Goal: Register for event/course

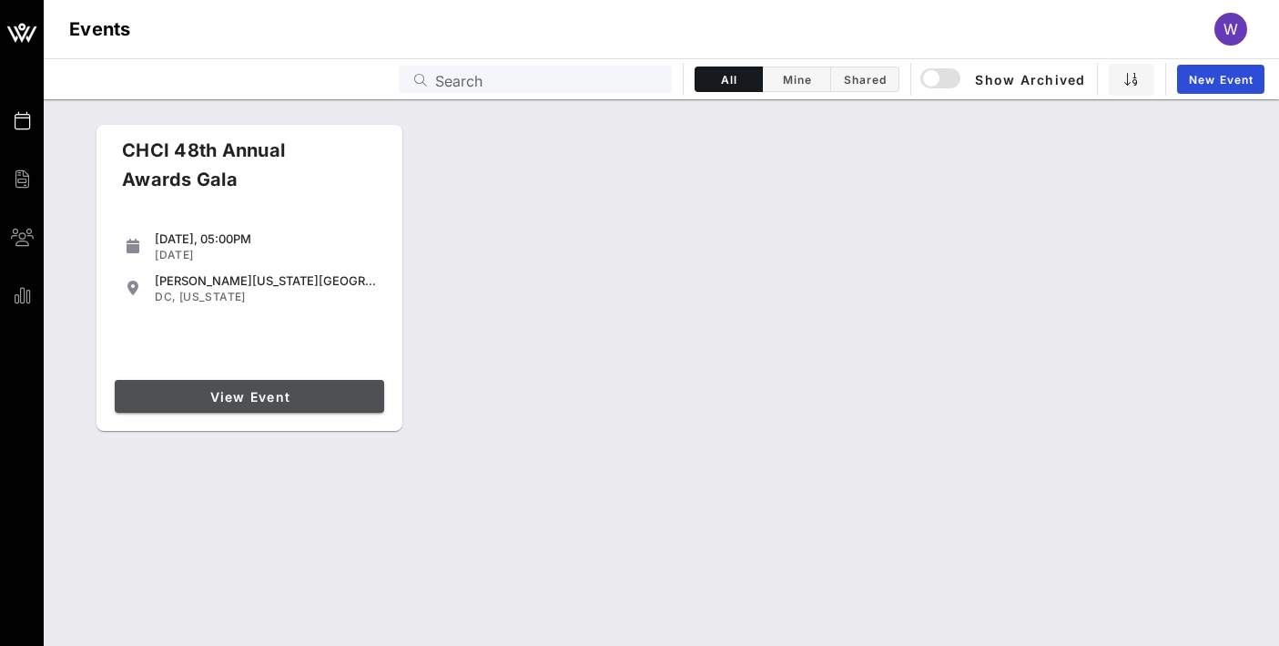
click at [185, 402] on span "View Event" at bounding box center [249, 396] width 255 height 15
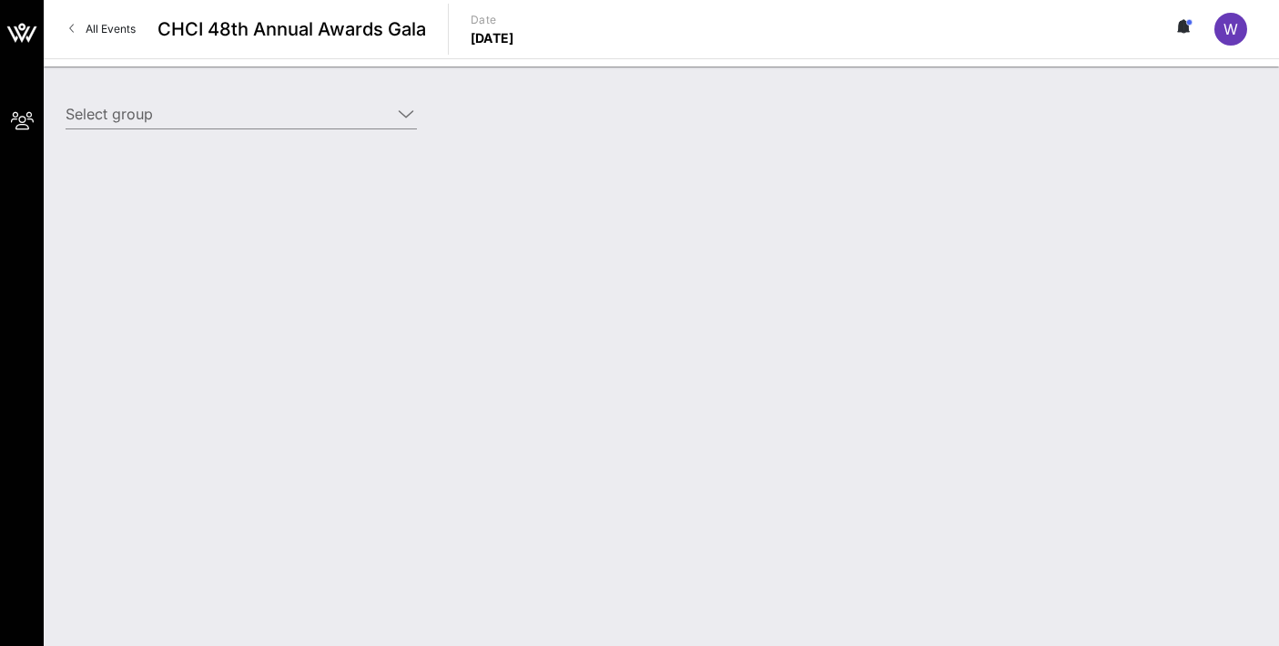
type input "Genentech (Genentech) [[PERSON_NAME], [EMAIL_ADDRESS][DOMAIN_NAME]]"
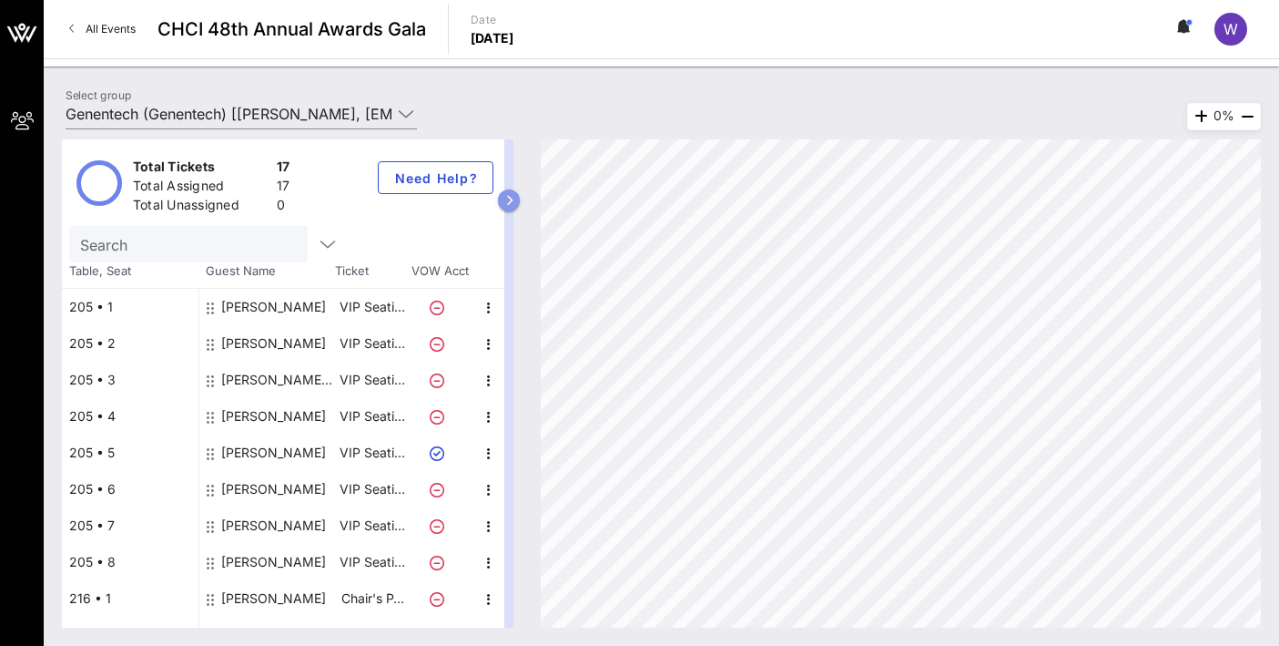
click at [512, 199] on icon "button" at bounding box center [509, 200] width 8 height 11
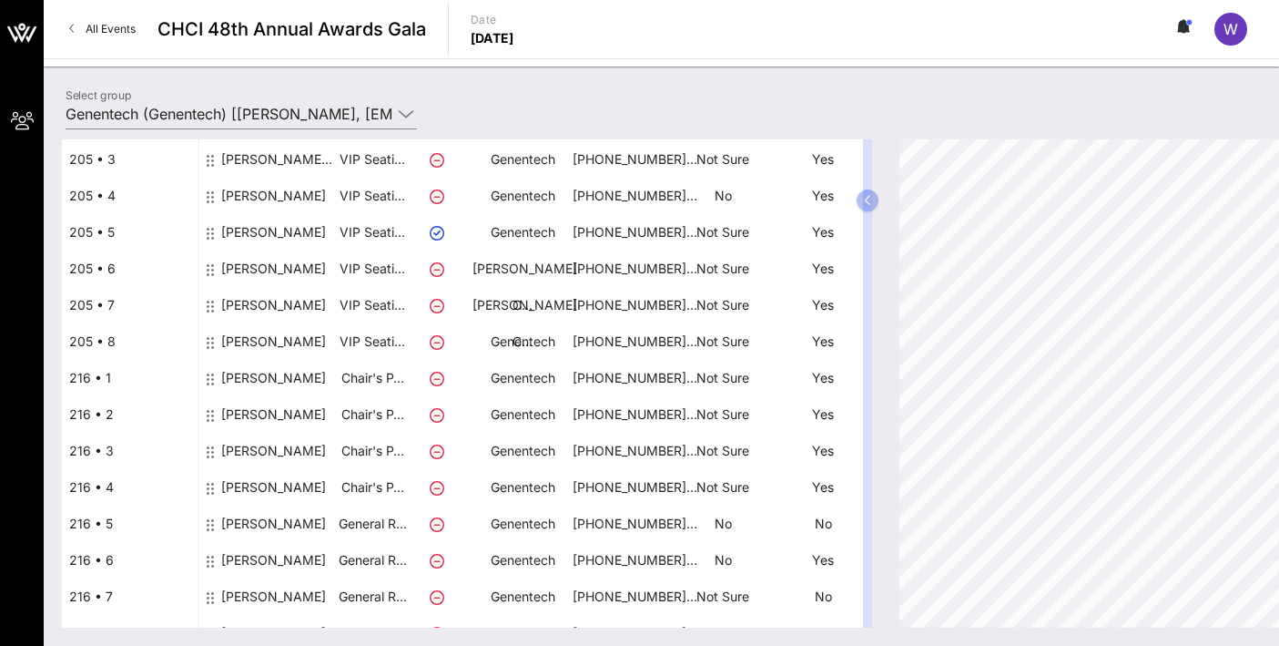
scroll to position [121, 0]
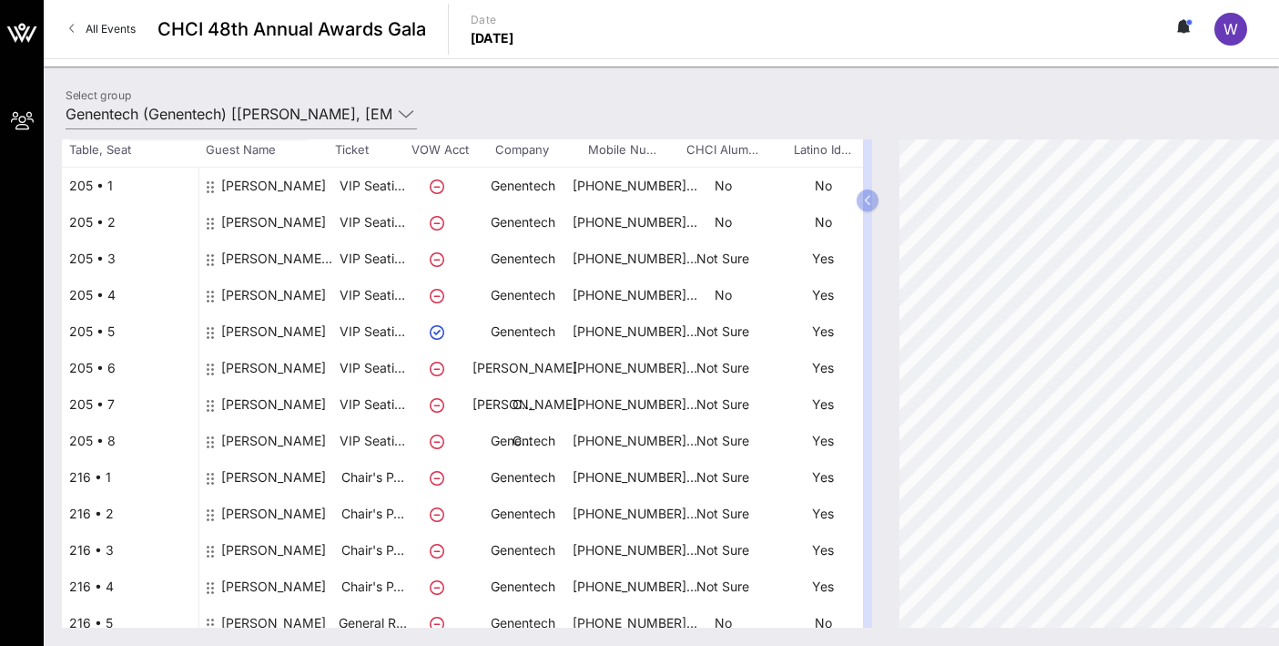
click at [440, 336] on icon at bounding box center [437, 332] width 15 height 15
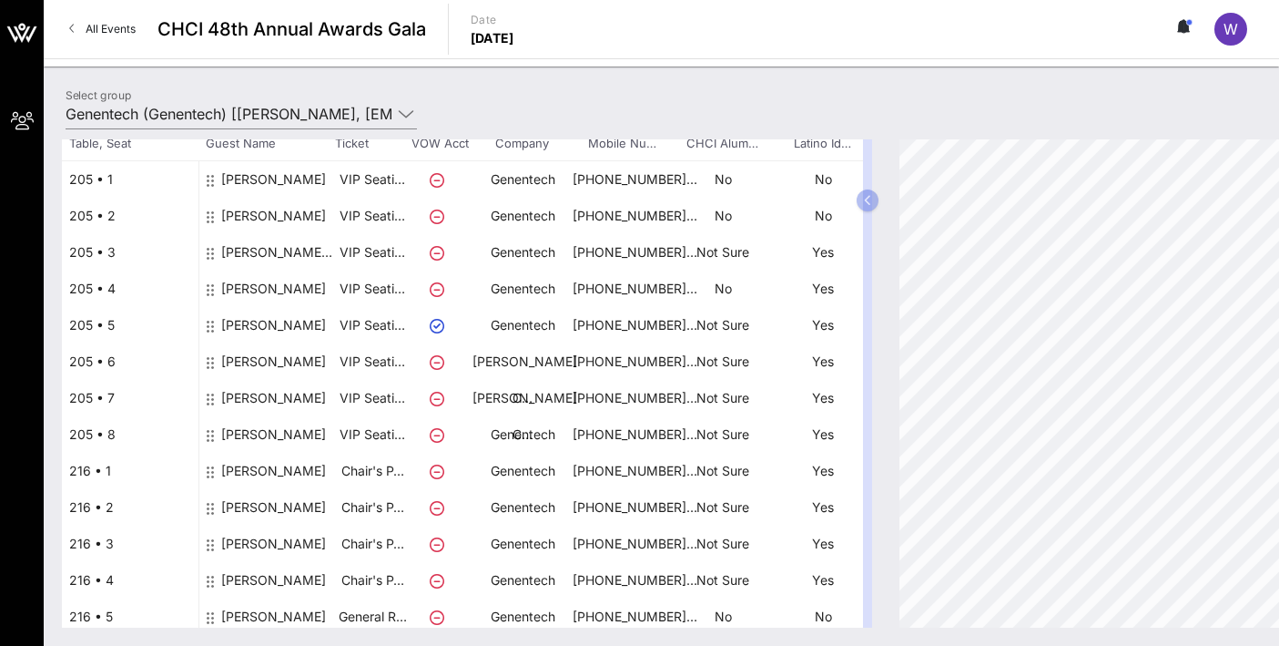
scroll to position [0, 0]
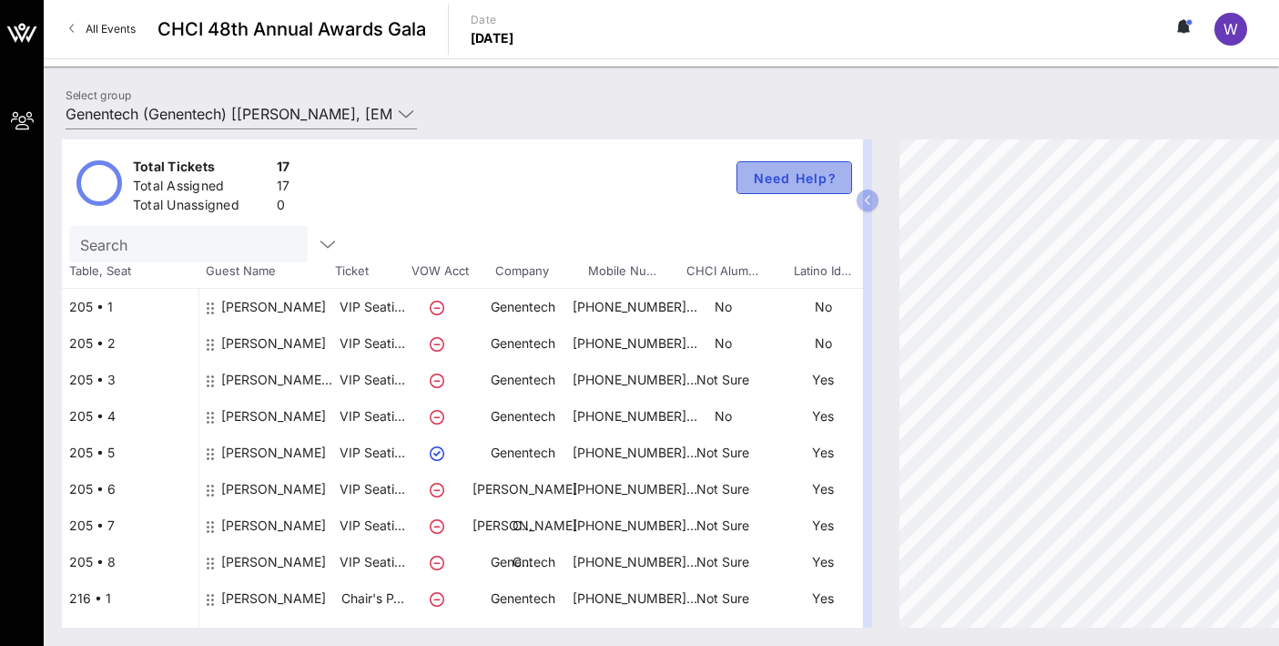
click at [800, 171] on span "Need Help?" at bounding box center [794, 177] width 85 height 15
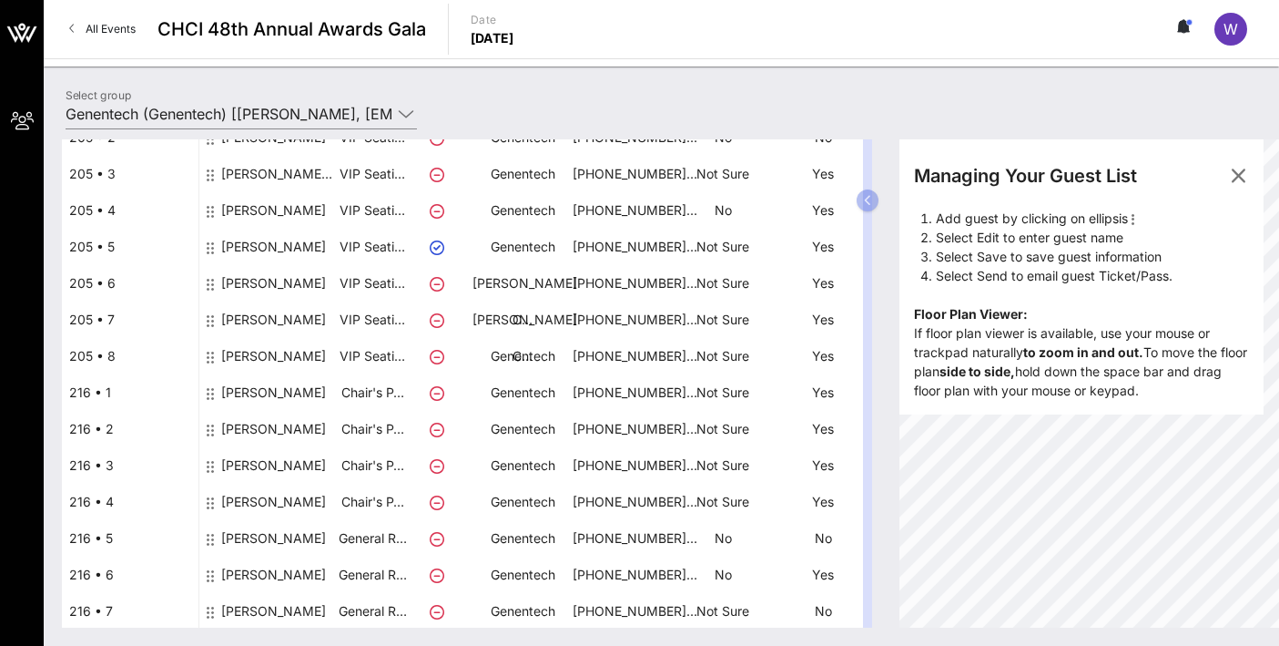
scroll to position [280, 0]
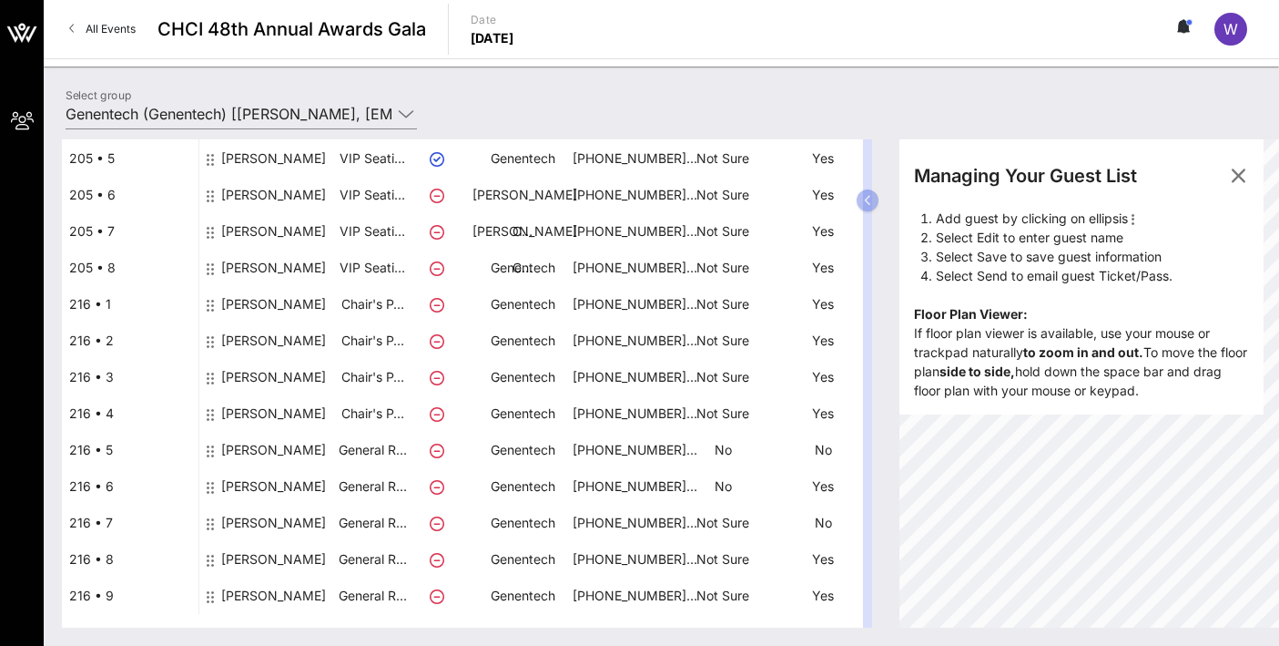
click at [240, 555] on div "[PERSON_NAME]" at bounding box center [273, 566] width 105 height 51
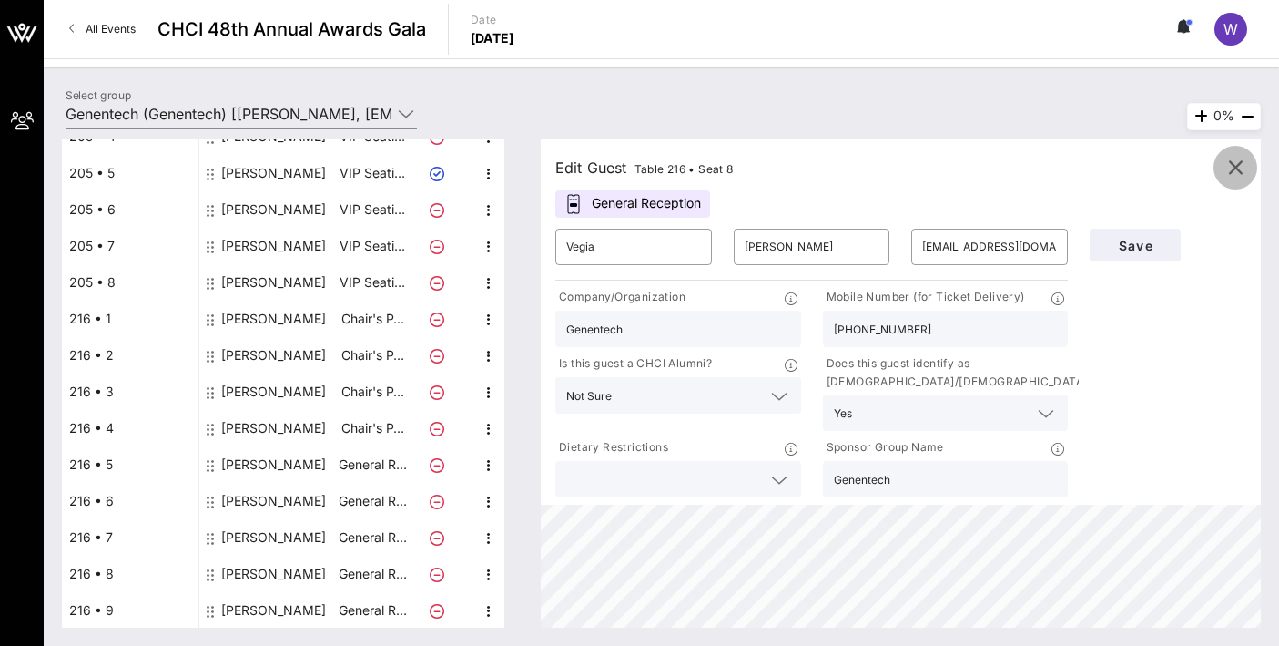
click at [1245, 160] on icon "button" at bounding box center [1236, 168] width 22 height 22
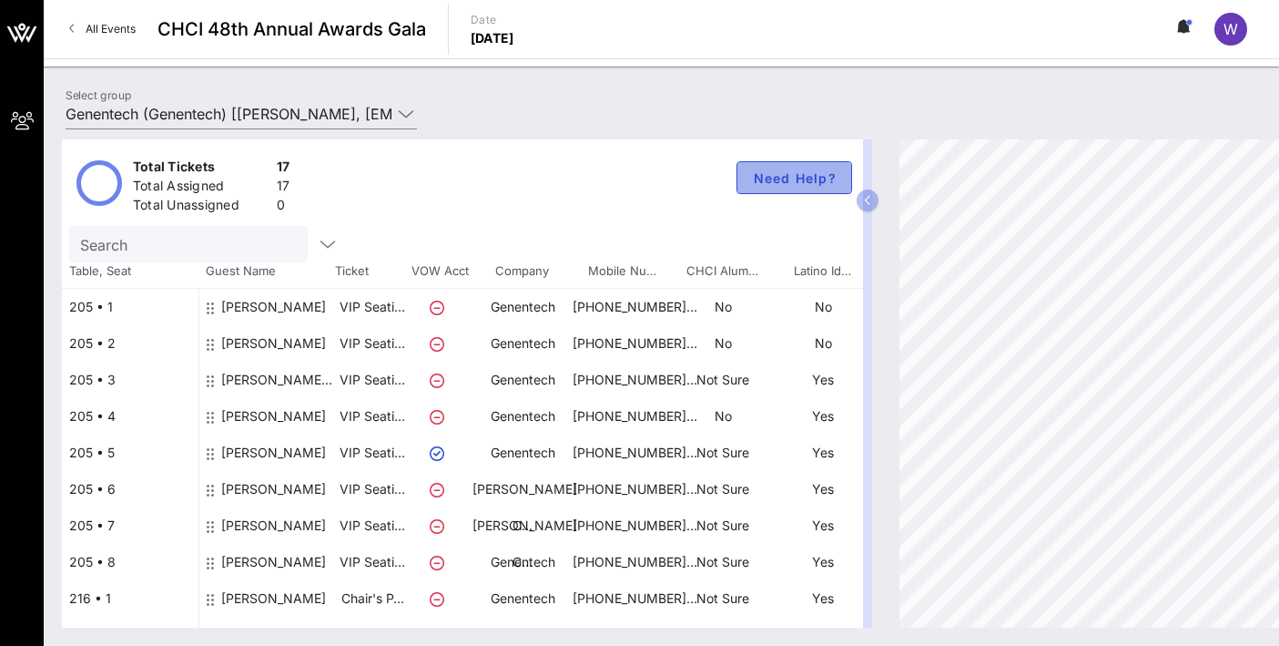
click at [783, 175] on span "Need Help?" at bounding box center [794, 177] width 85 height 15
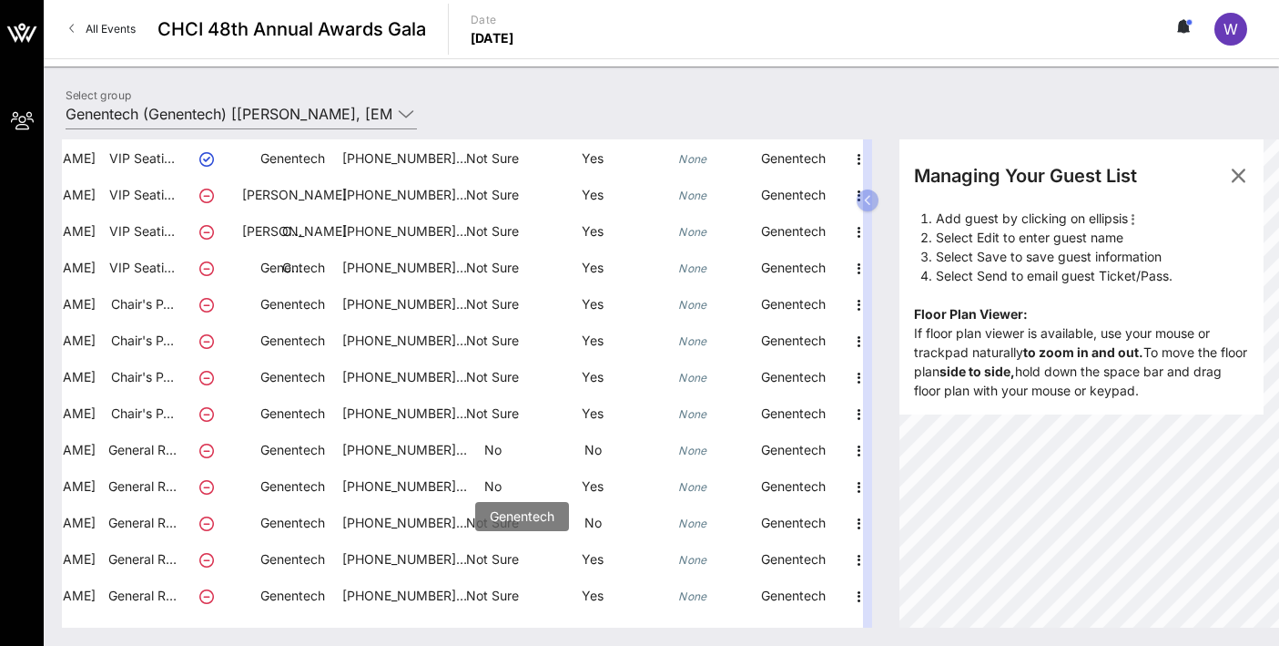
scroll to position [280, 241]
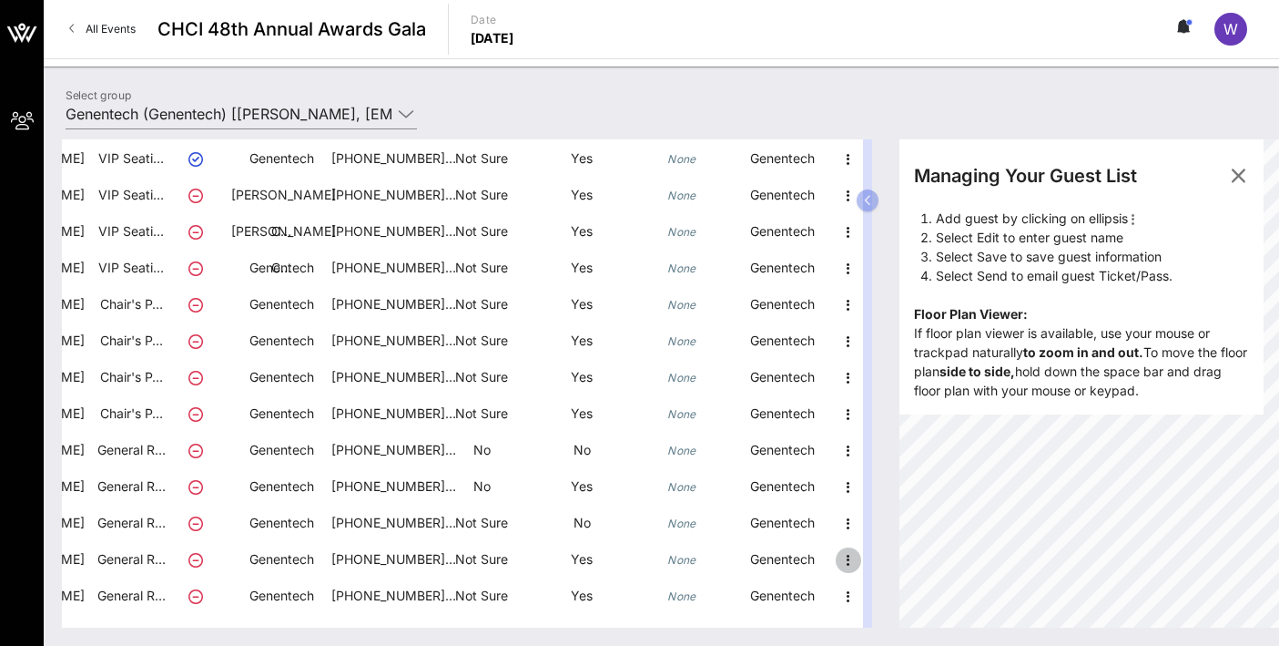
click at [844, 564] on icon "button" at bounding box center [849, 560] width 22 height 22
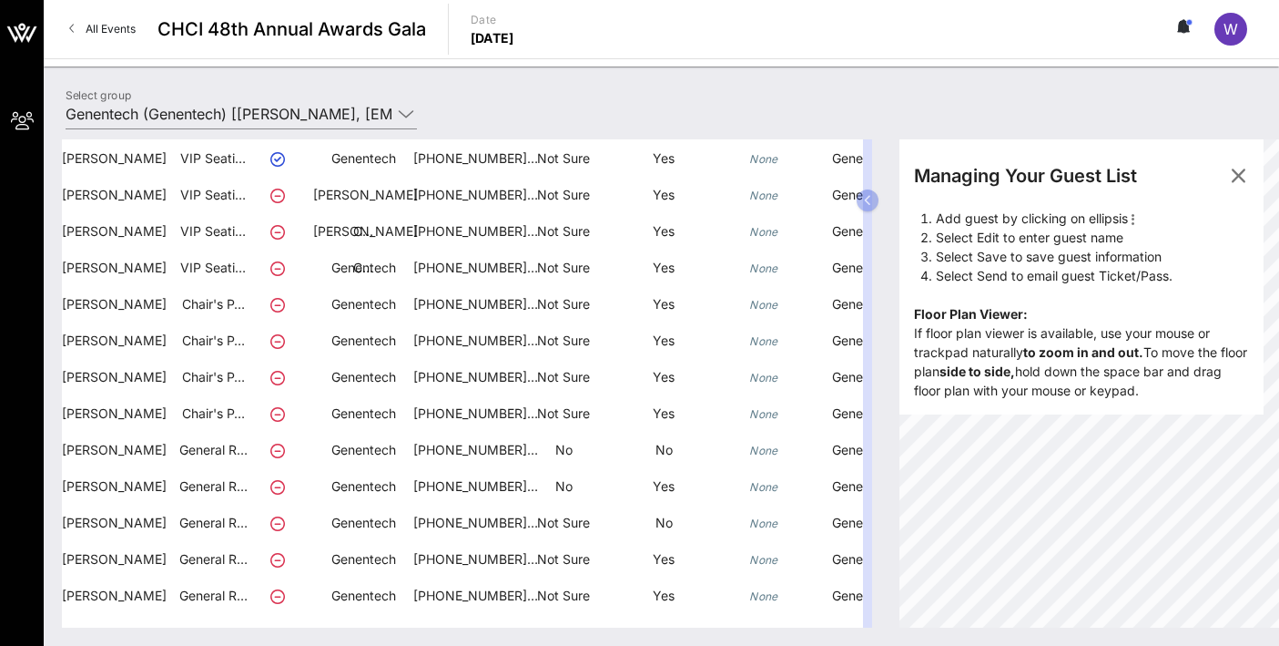
scroll to position [280, 0]
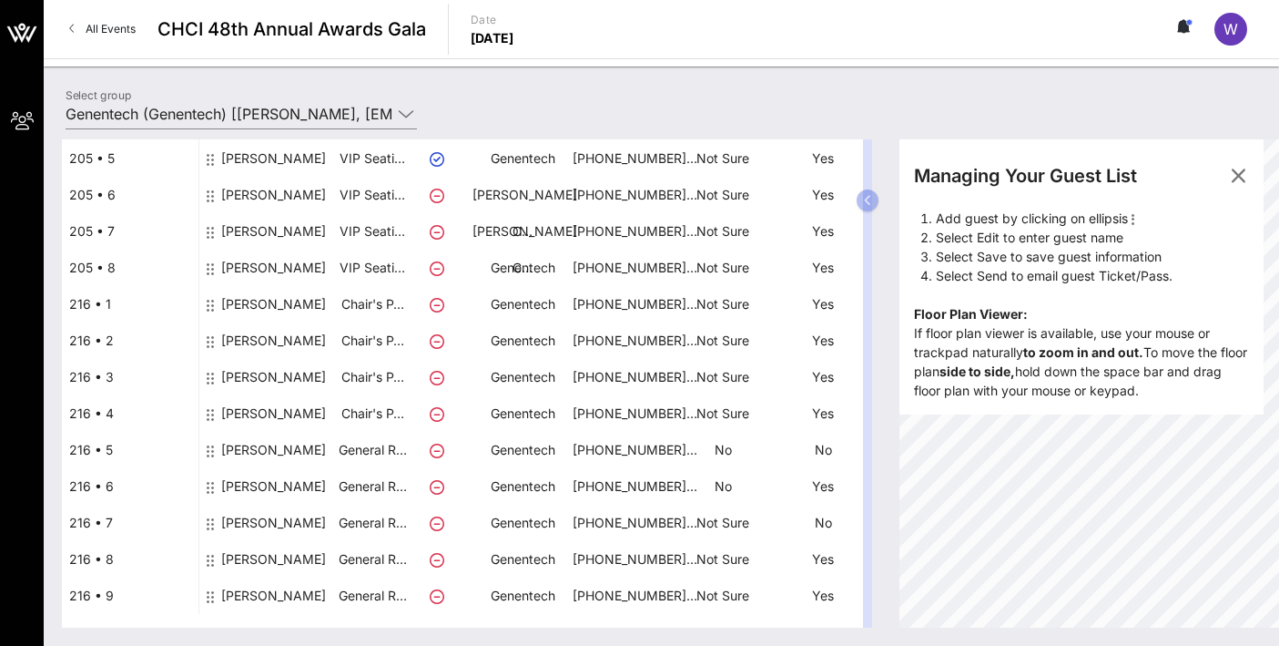
click at [233, 555] on div "[PERSON_NAME]" at bounding box center [273, 566] width 105 height 51
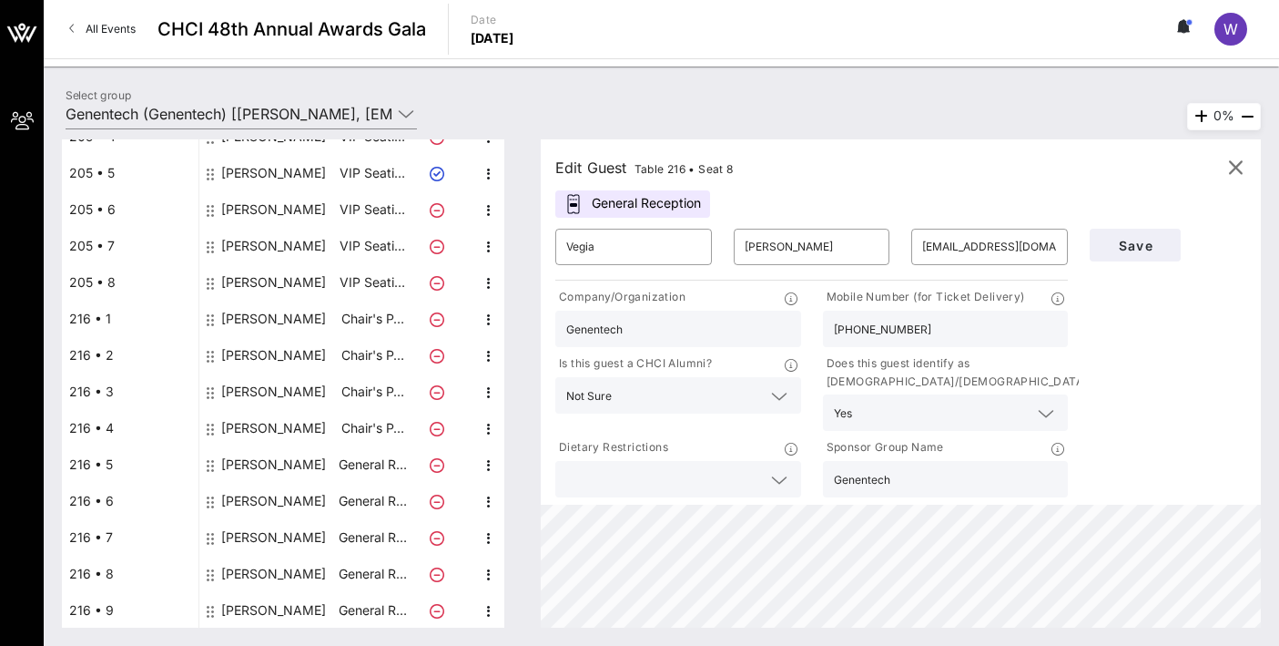
click at [576, 208] on icon at bounding box center [574, 204] width 18 height 20
click at [1223, 160] on span "button" at bounding box center [1236, 168] width 44 height 22
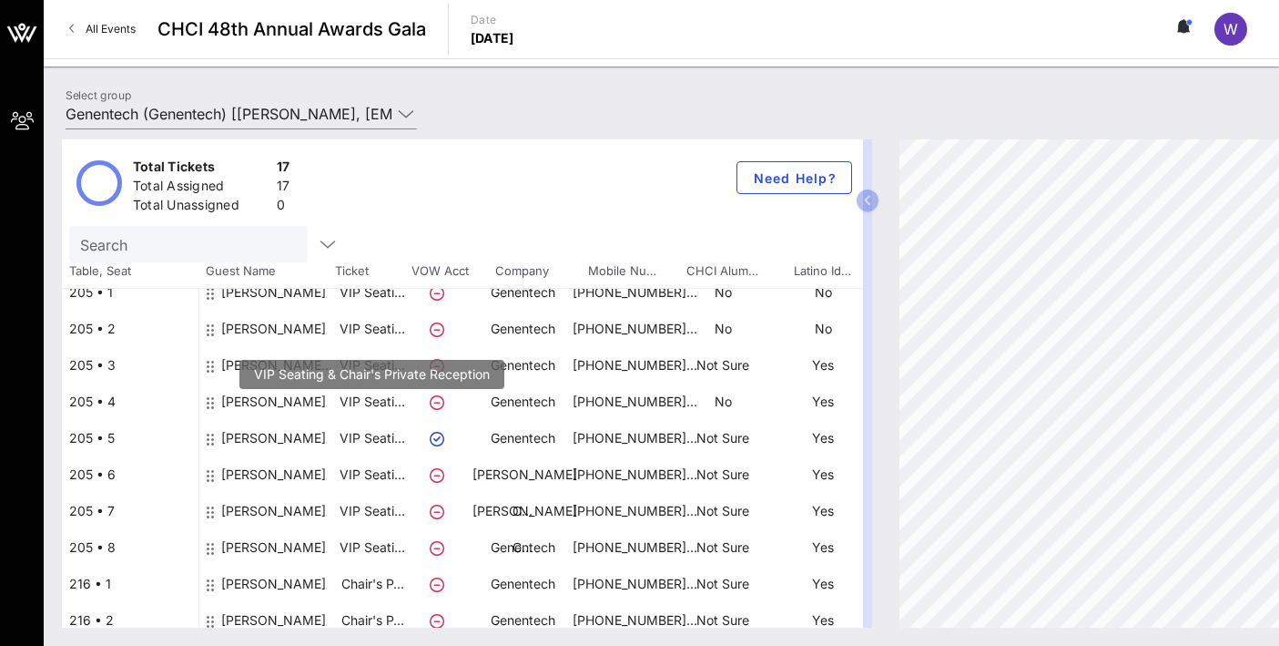
scroll to position [280, 0]
